Goal: Transaction & Acquisition: Purchase product/service

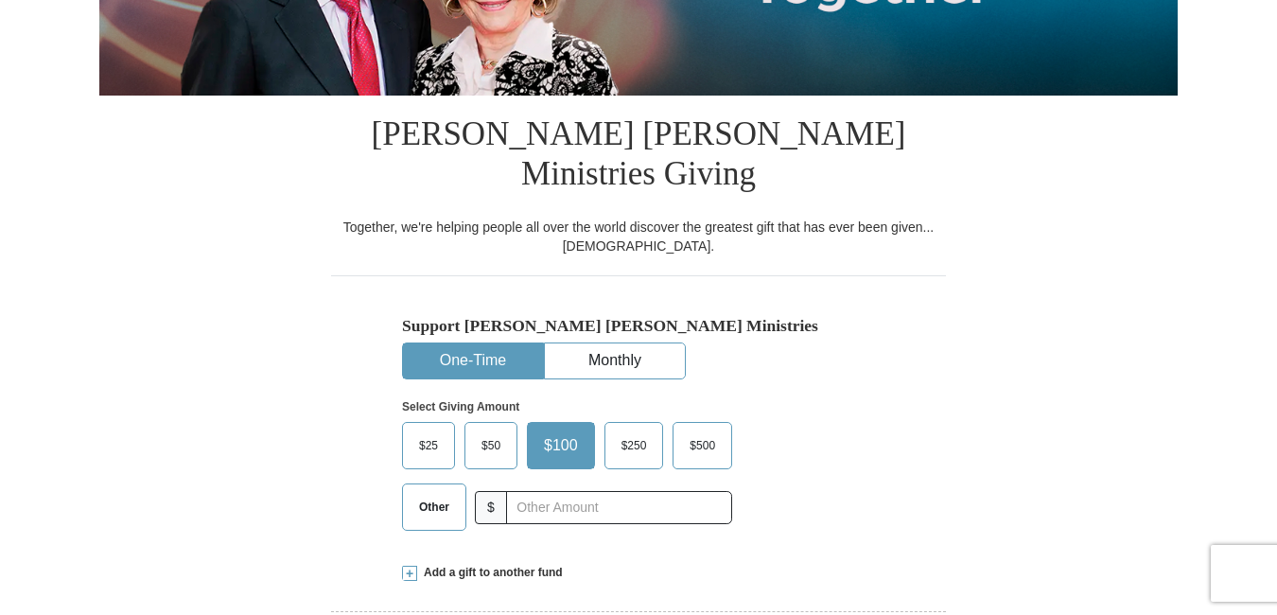
click at [628, 431] on span "$250" at bounding box center [634, 445] width 44 height 28
click at [0, 0] on input "$250" at bounding box center [0, 0] width 0 height 0
click at [628, 431] on span "$250" at bounding box center [629, 445] width 53 height 28
click at [0, 0] on input "$250" at bounding box center [0, 0] width 0 height 0
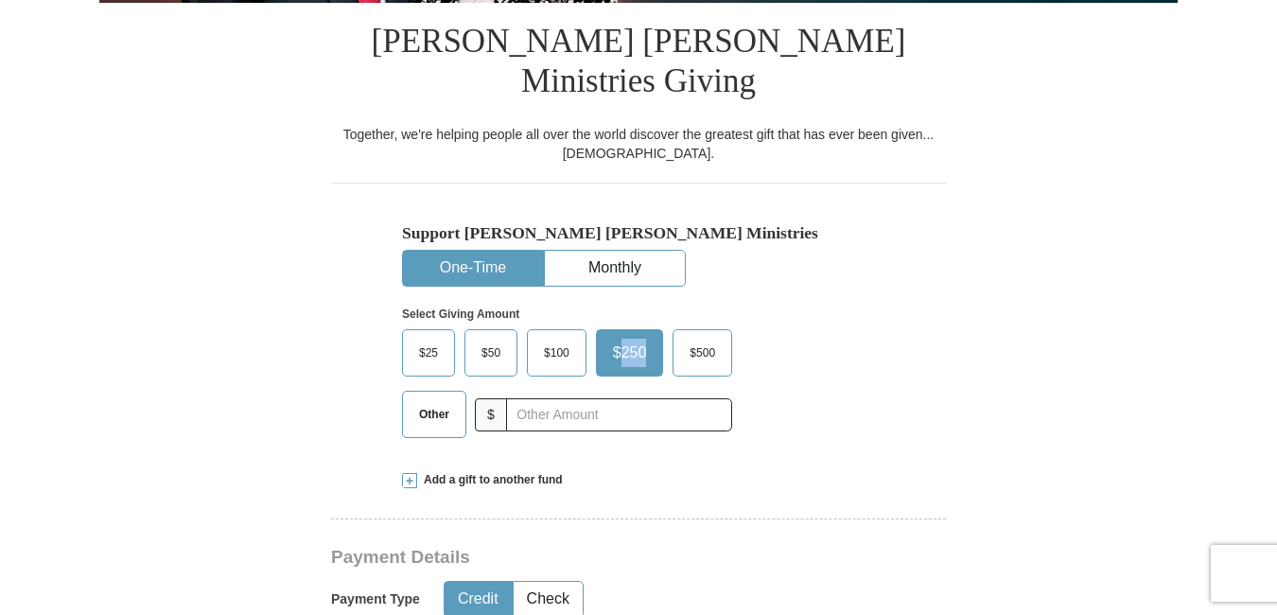
scroll to position [473, 0]
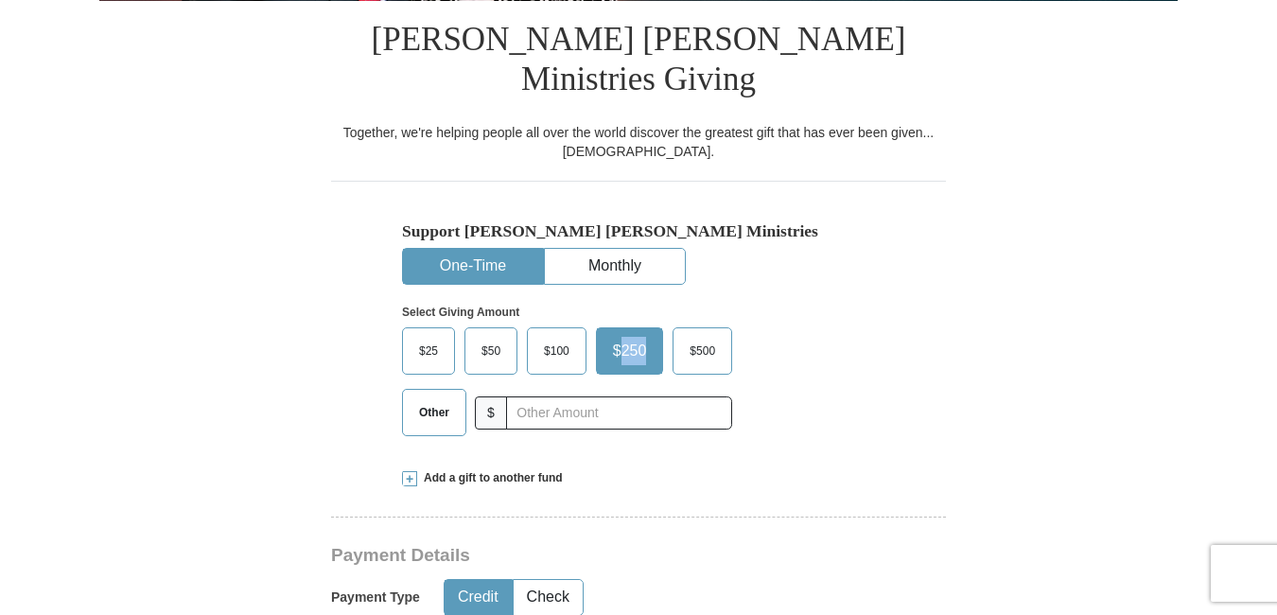
click at [645, 337] on span "$250" at bounding box center [629, 351] width 53 height 28
click at [0, 0] on input "$250" at bounding box center [0, 0] width 0 height 0
click at [630, 337] on span "$250" at bounding box center [629, 351] width 53 height 28
click at [0, 0] on input "$250" at bounding box center [0, 0] width 0 height 0
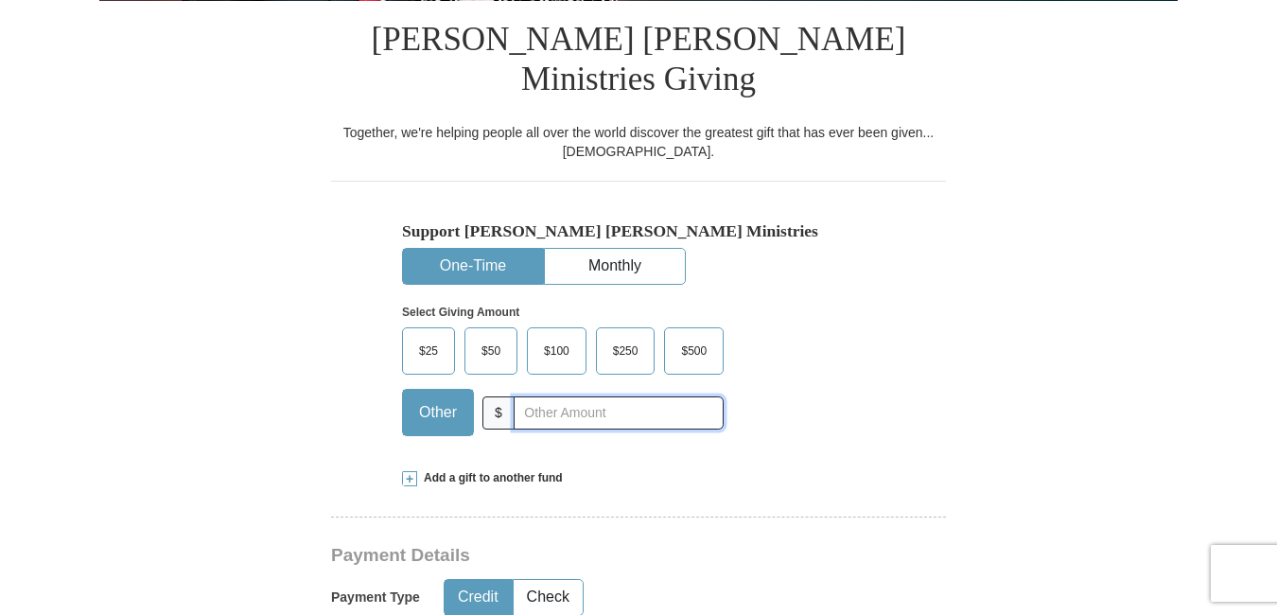
click at [527, 396] on input "text" at bounding box center [619, 412] width 210 height 33
type input "400.00"
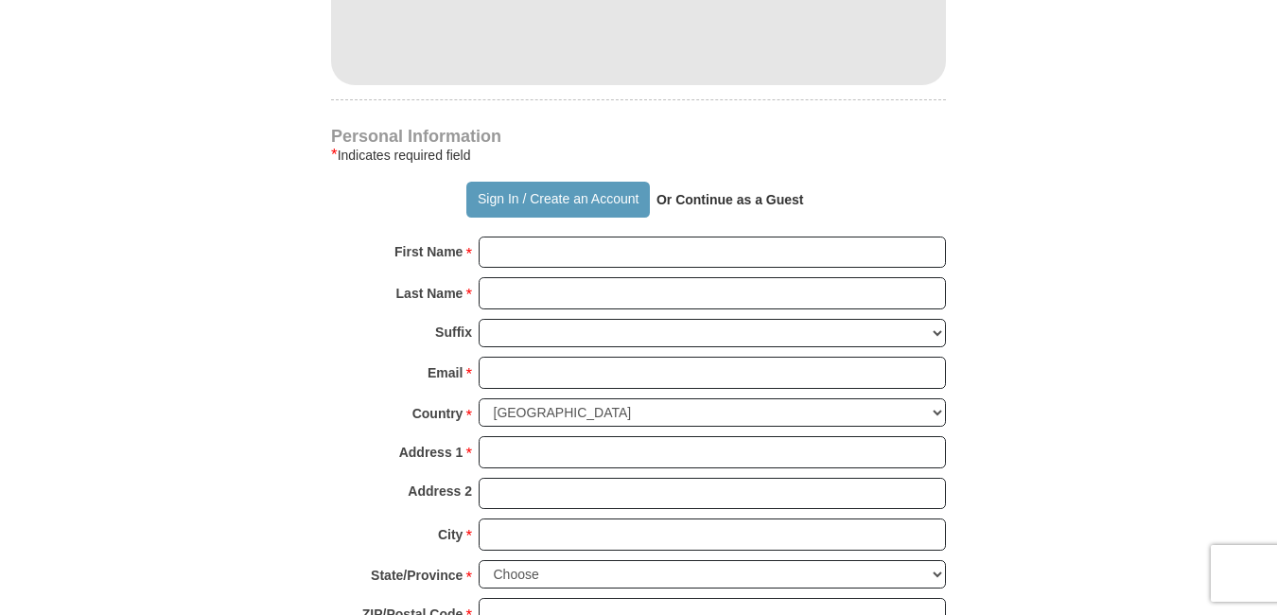
scroll to position [1230, 0]
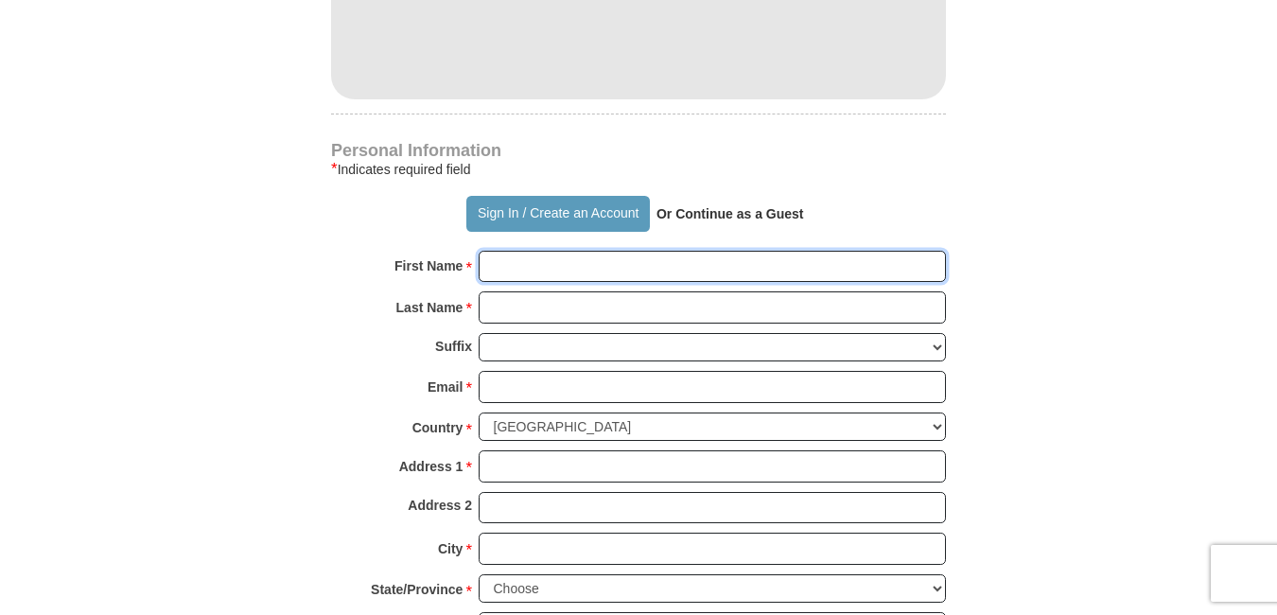
click at [489, 251] on input "First Name *" at bounding box center [712, 267] width 467 height 32
type input "[PERSON_NAME]"
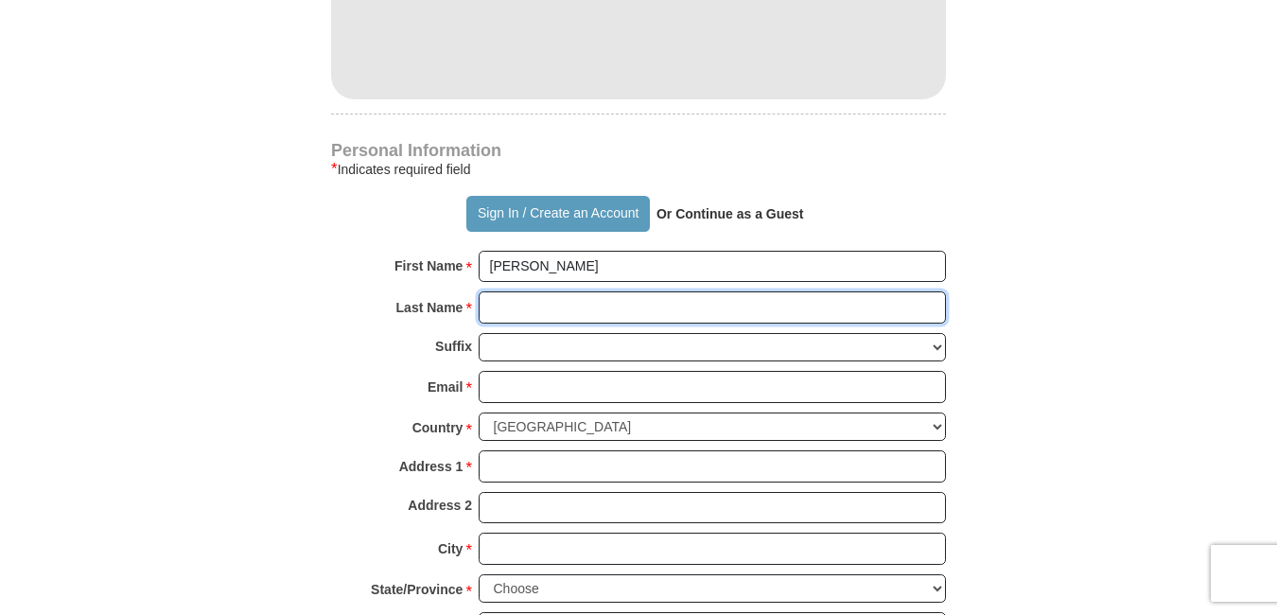
type input "[PERSON_NAME]"
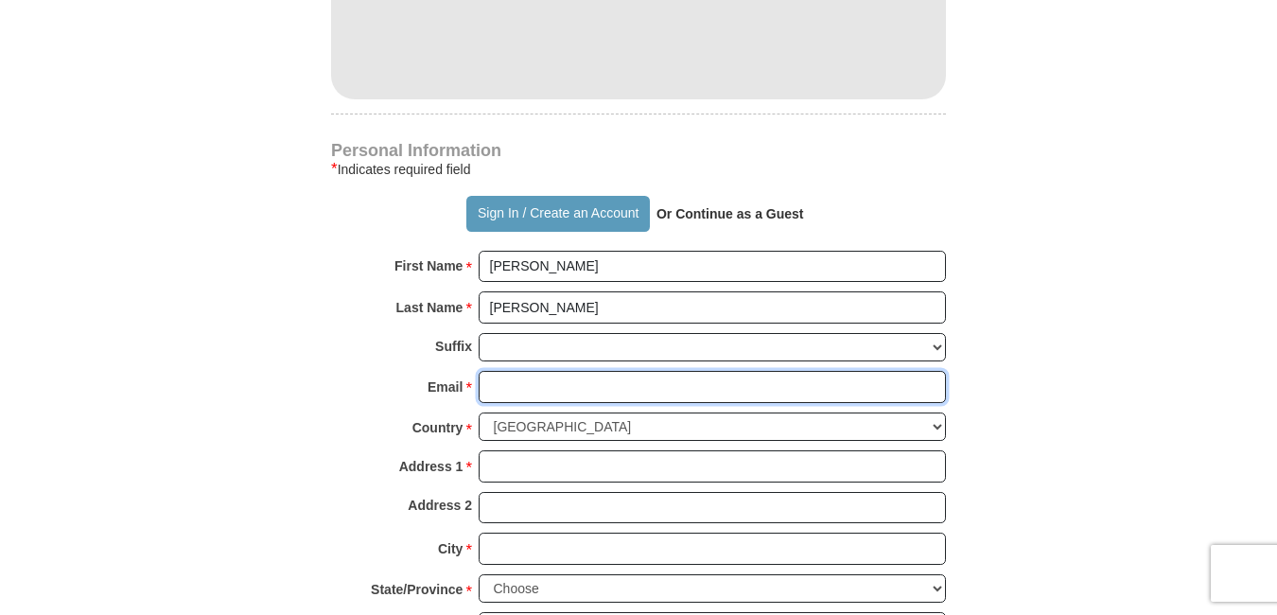
type input "[PERSON_NAME][EMAIL_ADDRESS][DOMAIN_NAME]"
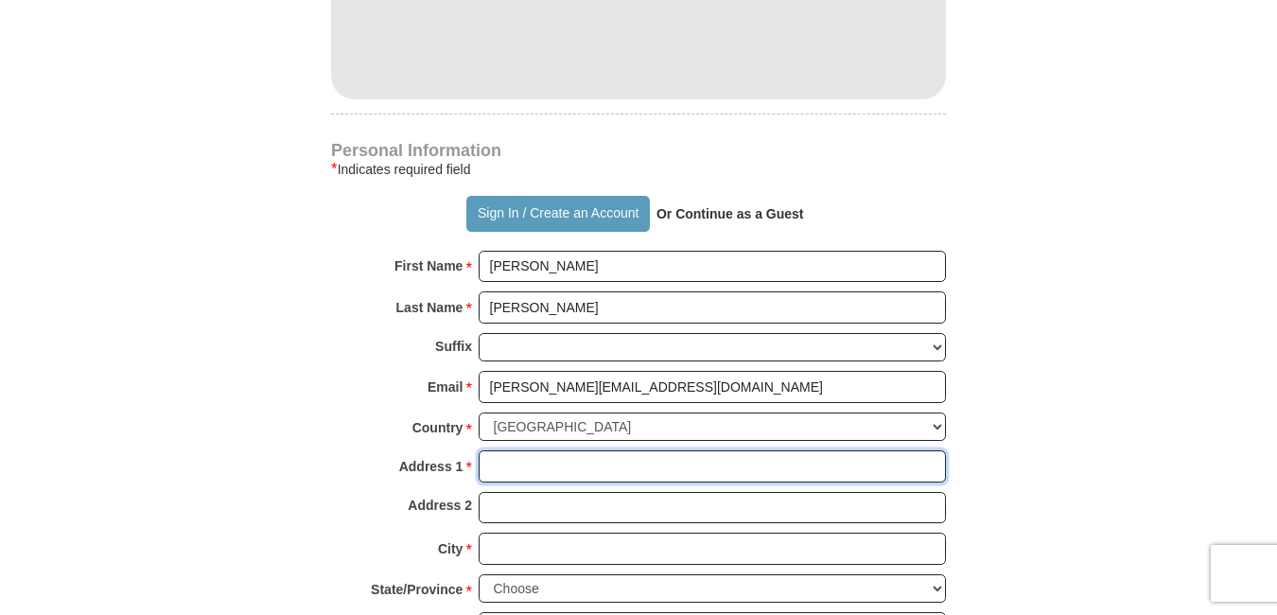
type input "[GEOGRAPHIC_DATA]"
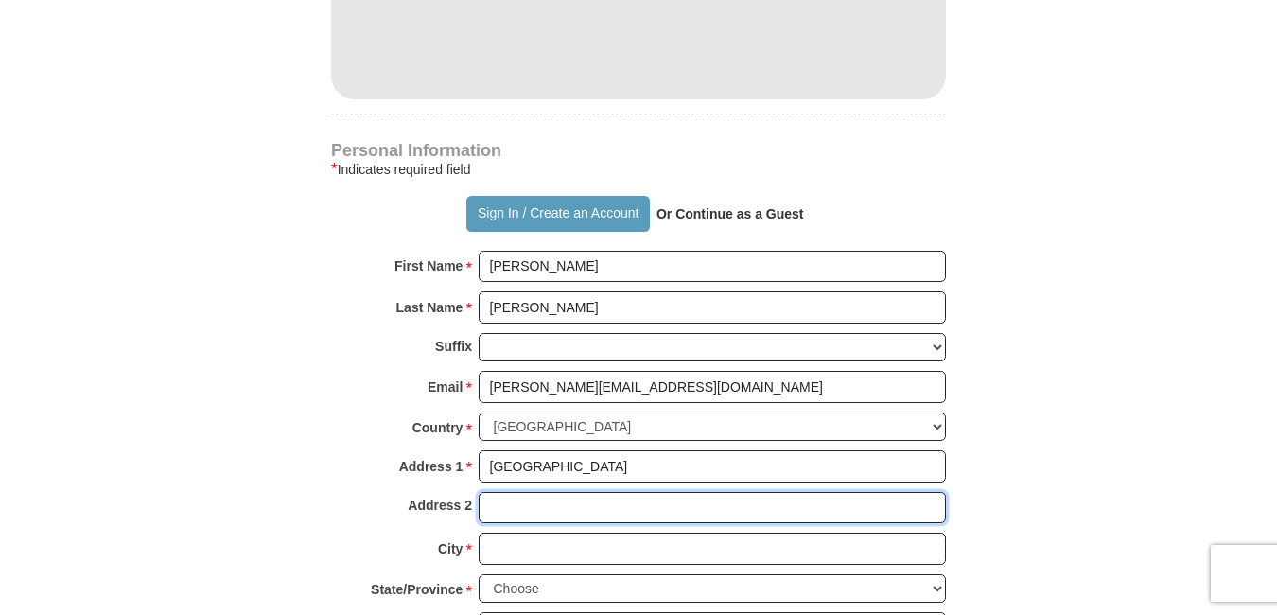
type input "[GEOGRAPHIC_DATA]"
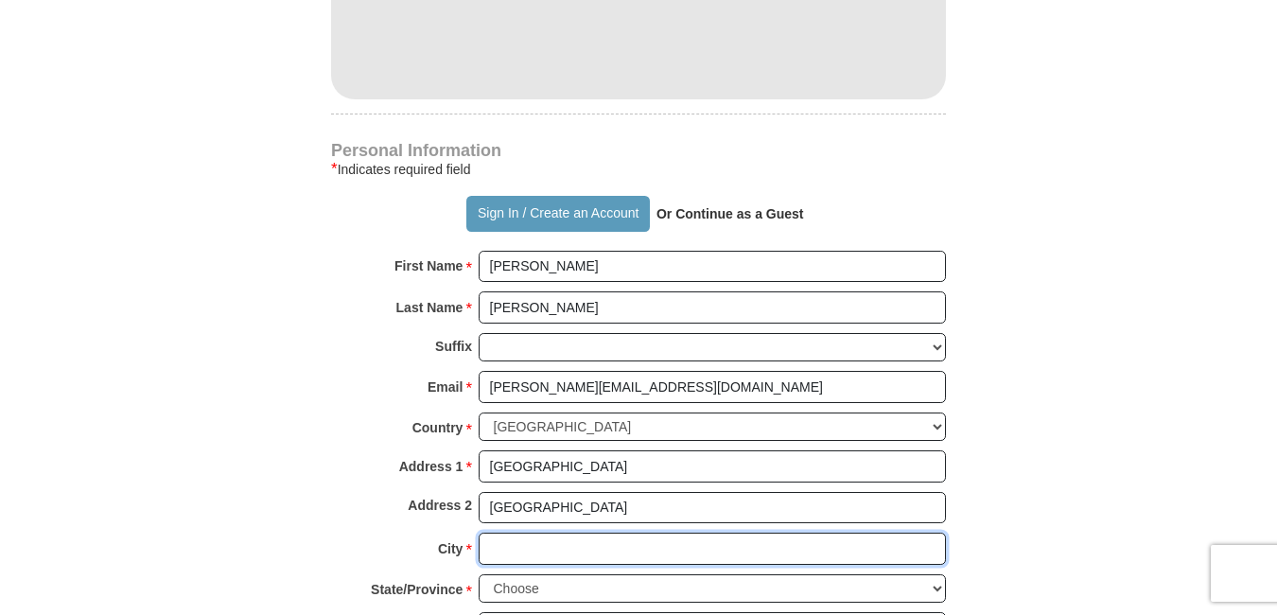
type input "[GEOGRAPHIC_DATA]"
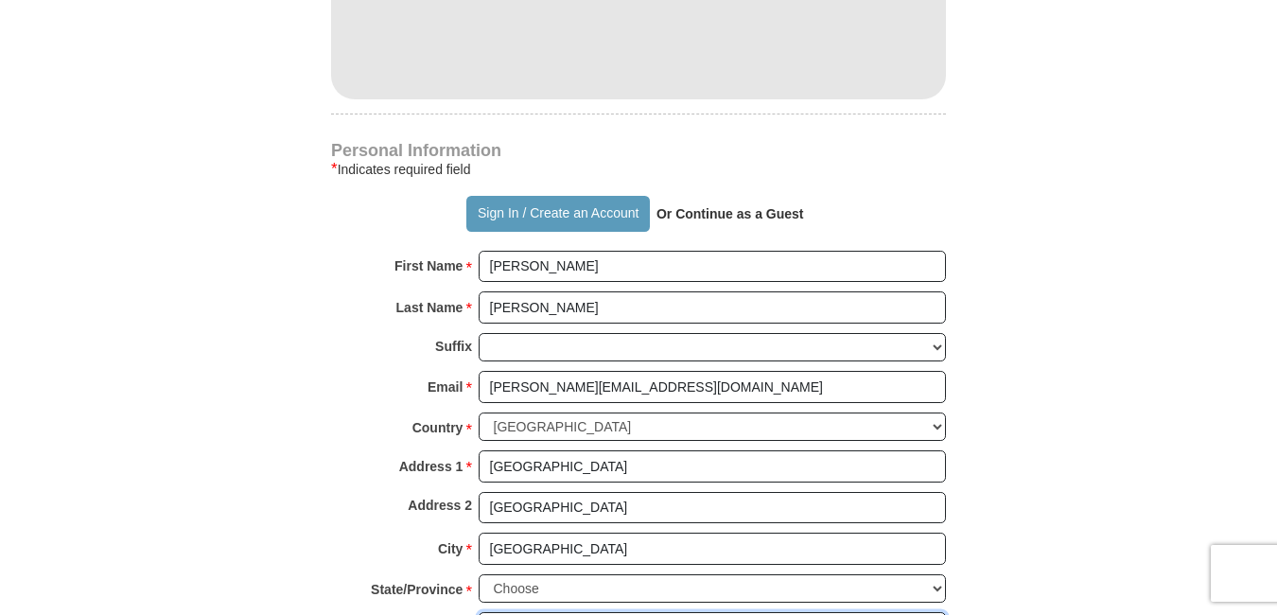
type input "97446"
type input "[PHONE_NUMBER]"
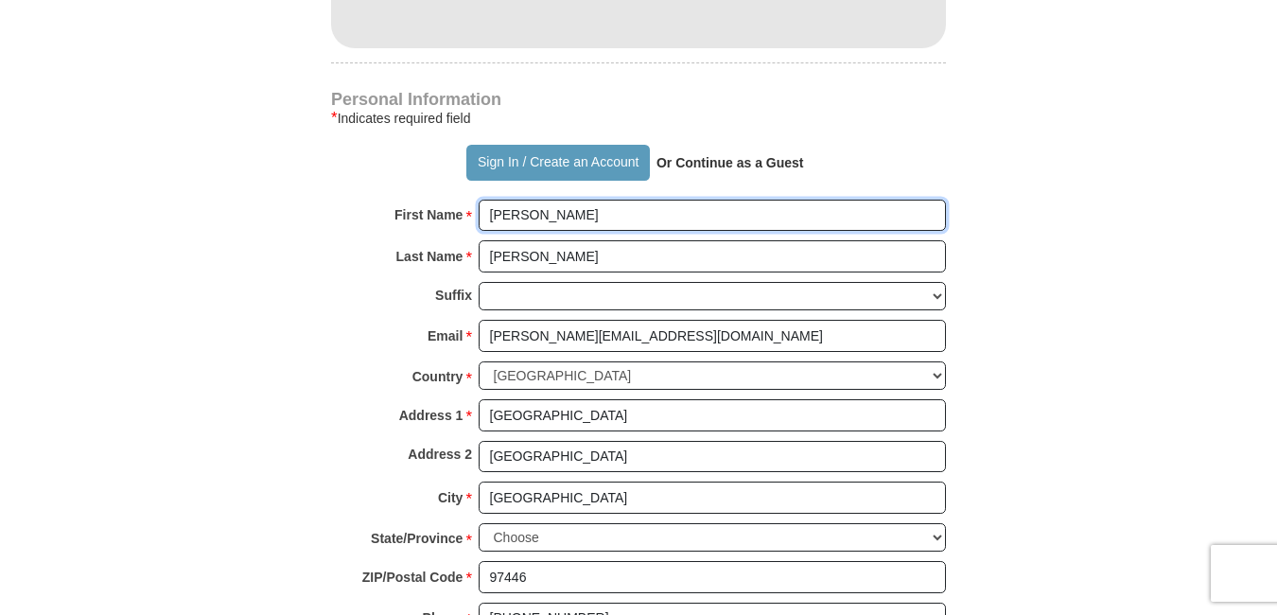
scroll to position [1324, 0]
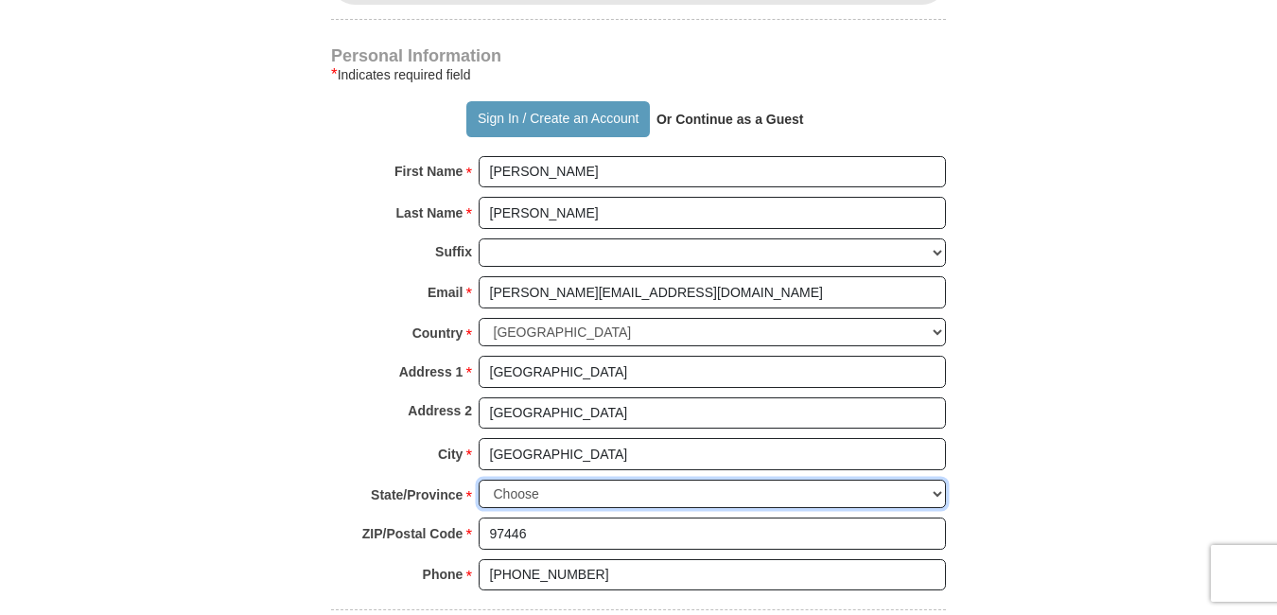
click at [504, 480] on select "Choose [US_STATE] [US_STATE] [US_STATE] [US_STATE] [US_STATE] Armed Forces Amer…" at bounding box center [712, 494] width 467 height 29
select select "OR"
click at [479, 480] on select "Choose [US_STATE] [US_STATE] [US_STATE] [US_STATE] [US_STATE] Armed Forces Amer…" at bounding box center [712, 494] width 467 height 29
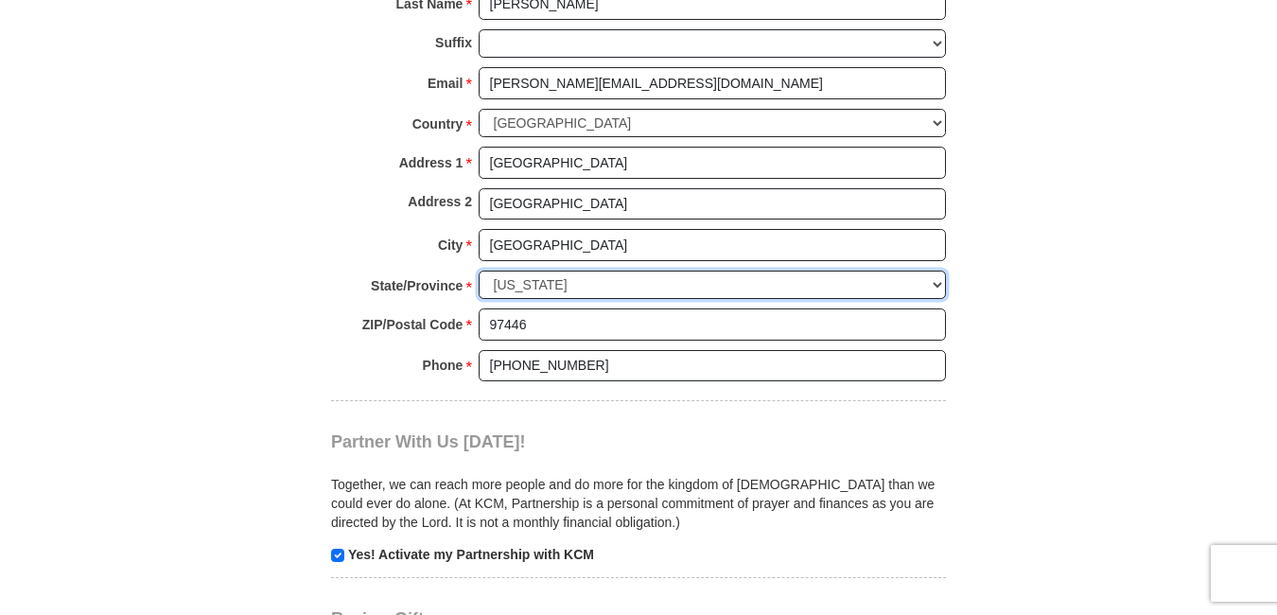
scroll to position [1702, 0]
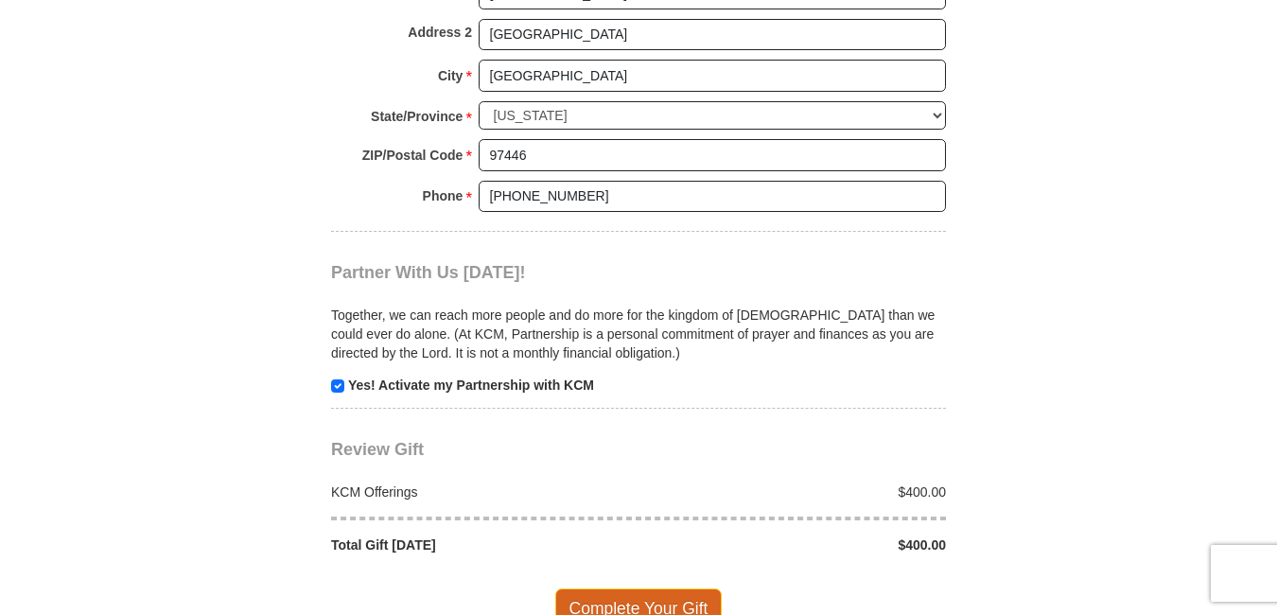
click at [654, 588] on span "Complete Your Gift" at bounding box center [638, 608] width 167 height 40
